Goal: Task Accomplishment & Management: Use online tool/utility

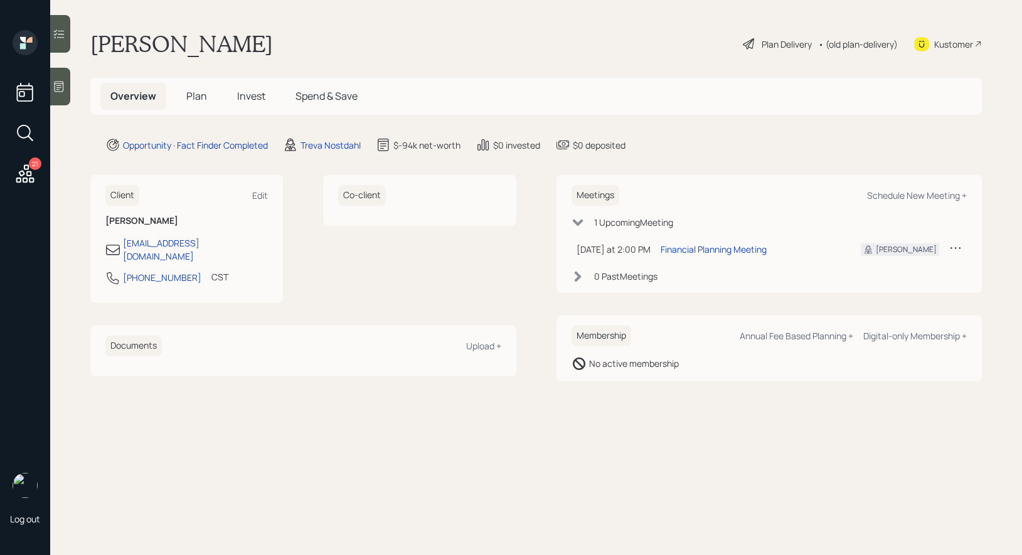
click at [68, 95] on div at bounding box center [60, 87] width 20 height 38
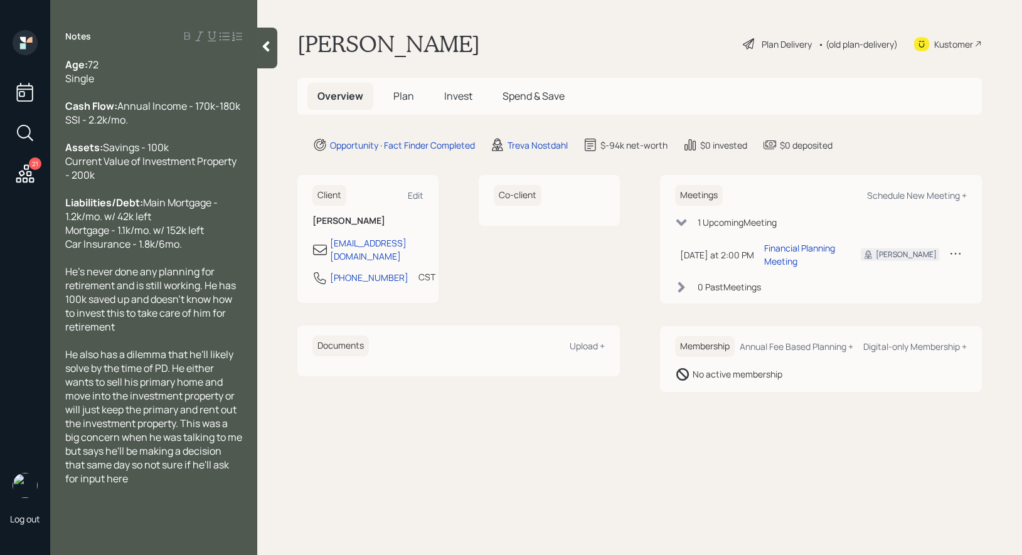
click at [777, 46] on div "Plan Delivery" at bounding box center [787, 44] width 50 height 13
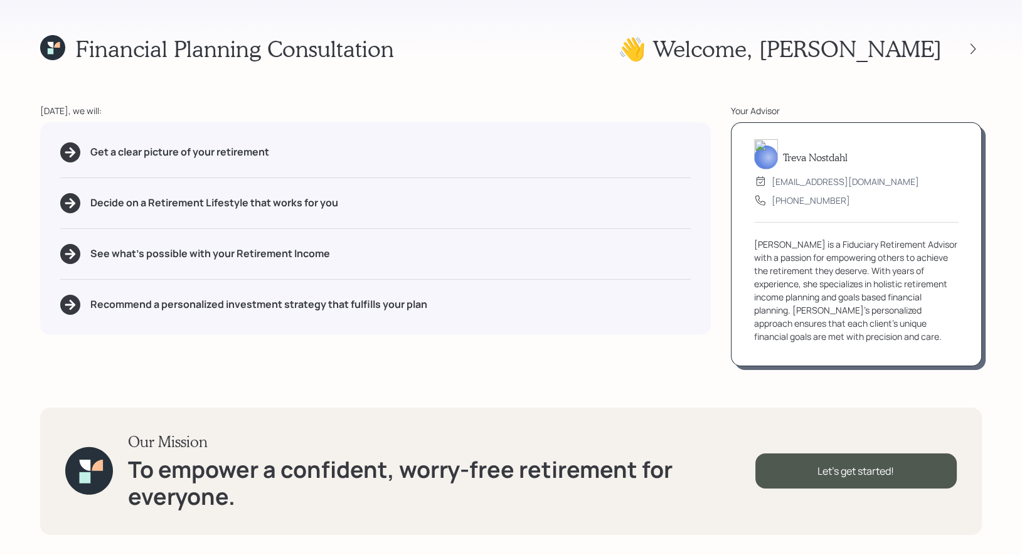
click at [51, 52] on icon at bounding box center [51, 51] width 6 height 6
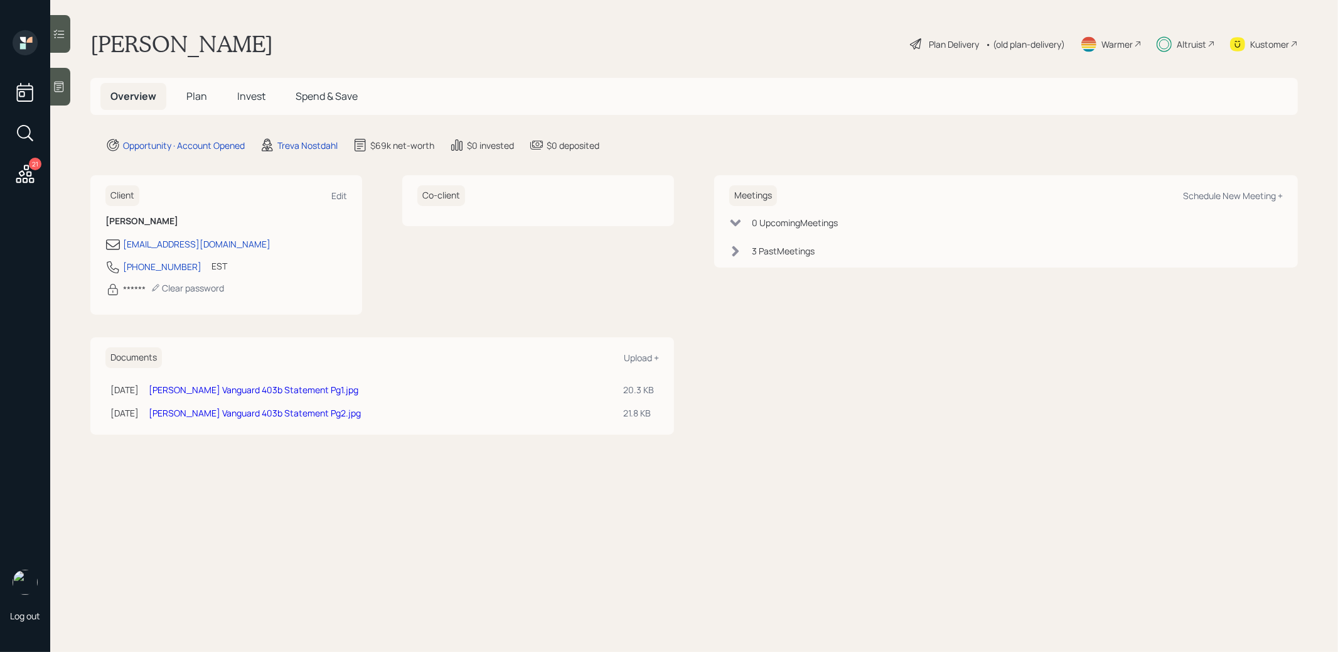
click at [193, 94] on span "Plan" at bounding box center [196, 96] width 21 height 14
